Goal: Consume media (video, audio)

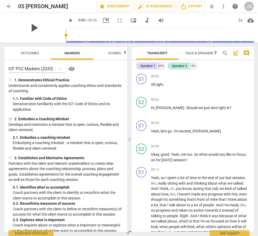
scroll to position [23, 0]
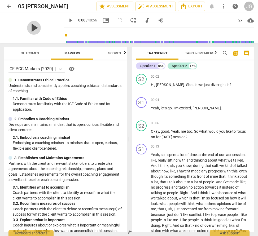
click at [35, 29] on span "play_arrow" at bounding box center [34, 28] width 14 height 14
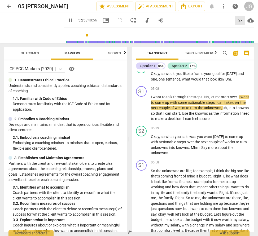
click at [241, 20] on div "2x" at bounding box center [240, 20] width 10 height 8
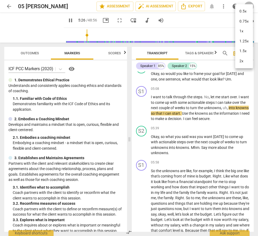
click at [242, 61] on li "2x" at bounding box center [244, 61] width 18 height 10
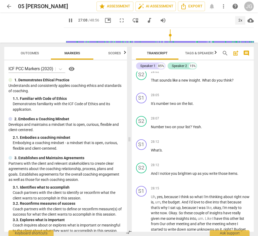
scroll to position [3337, 0]
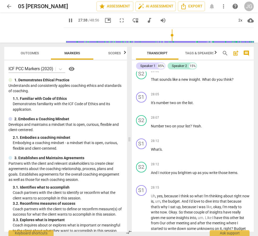
click at [67, 18] on span "pause" at bounding box center [70, 20] width 6 height 6
click at [67, 21] on span "play_arrow" at bounding box center [70, 20] width 6 height 6
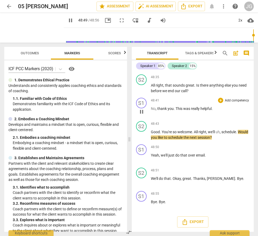
scroll to position [6080, 0]
type input "2936"
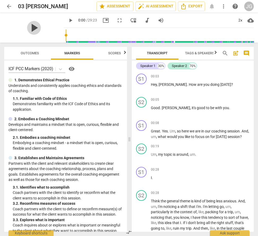
click at [30, 29] on span "play_arrow" at bounding box center [34, 28] width 14 height 14
click at [240, 21] on div "2x" at bounding box center [240, 20] width 10 height 8
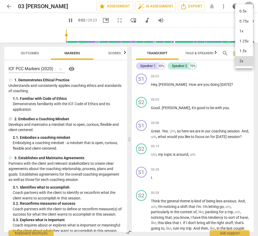
click at [240, 21] on li "0.75x" at bounding box center [244, 21] width 18 height 10
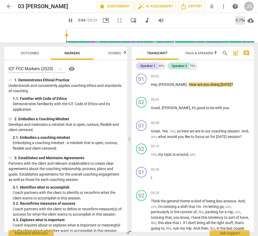
click at [241, 19] on div "0.75x" at bounding box center [240, 20] width 10 height 8
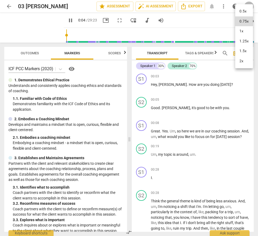
click at [241, 59] on li "2x" at bounding box center [244, 61] width 18 height 10
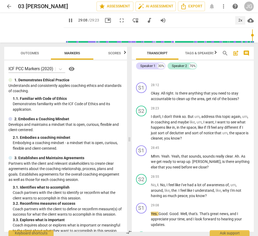
scroll to position [3246, 0]
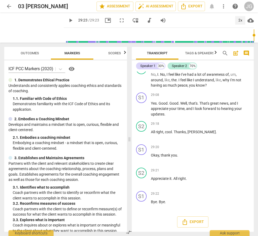
type input "1763"
